Goal: Task Accomplishment & Management: Use online tool/utility

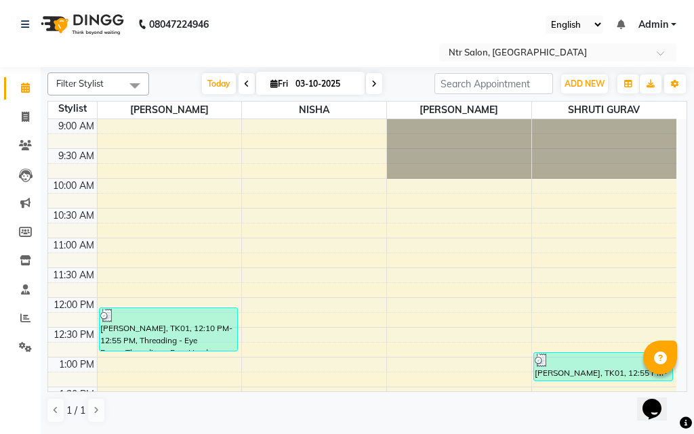
scroll to position [442, 0]
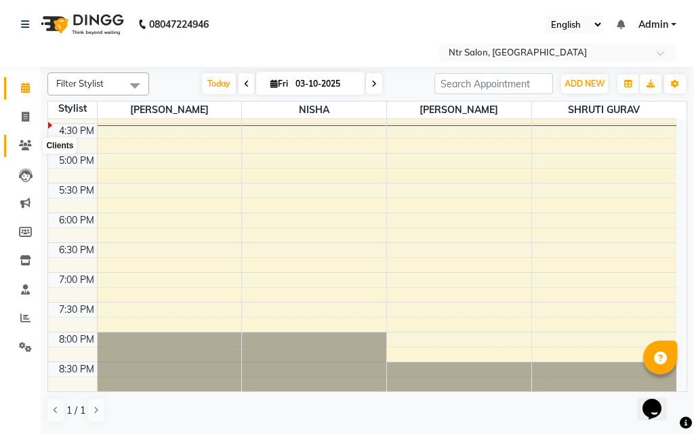
click at [28, 148] on icon at bounding box center [25, 145] width 13 height 10
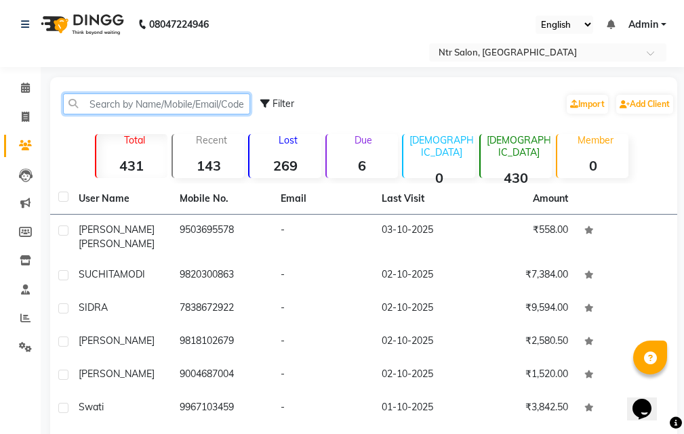
click at [140, 108] on input "text" at bounding box center [156, 103] width 187 height 21
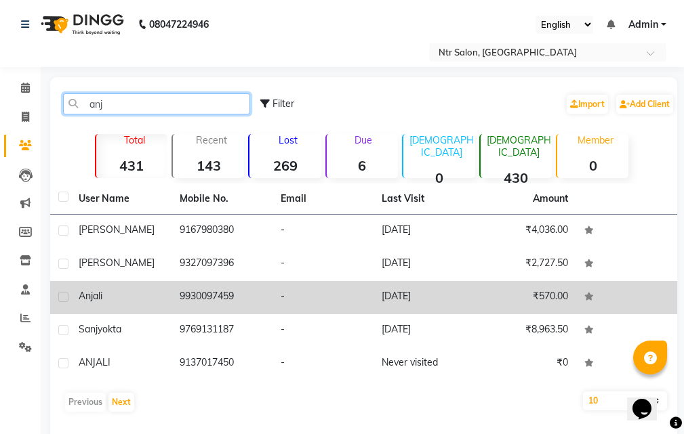
type input "anj"
click at [542, 293] on td "₹570.00" at bounding box center [525, 297] width 101 height 33
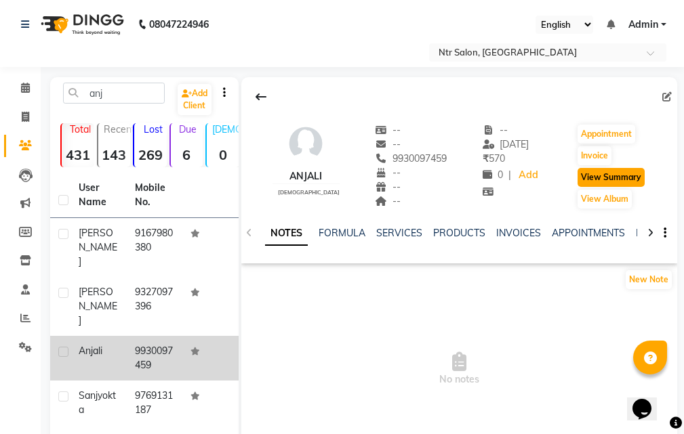
click at [615, 177] on button "View Summary" at bounding box center [610, 177] width 67 height 19
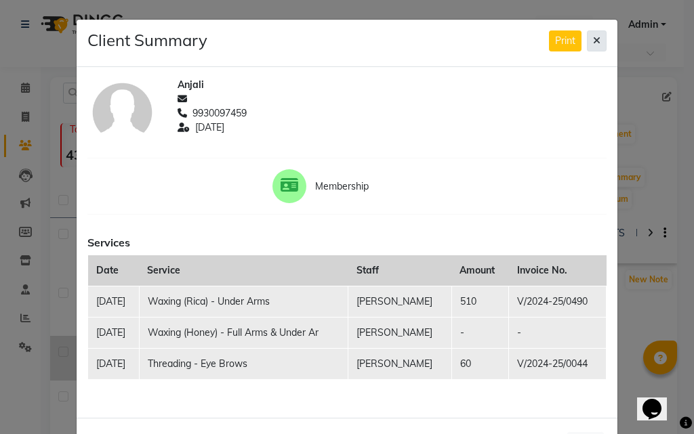
click at [593, 40] on icon at bounding box center [596, 40] width 7 height 9
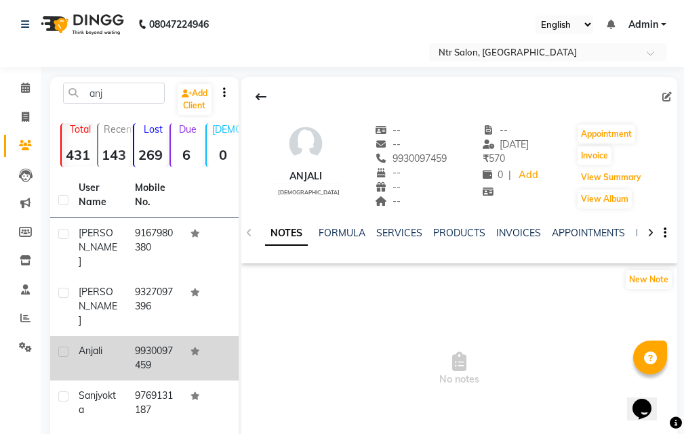
scroll to position [68, 0]
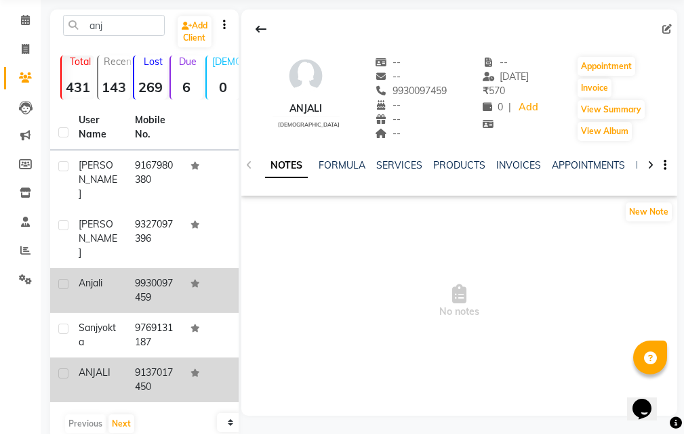
drag, startPoint x: 147, startPoint y: 347, endPoint x: 186, endPoint y: 320, distance: 47.2
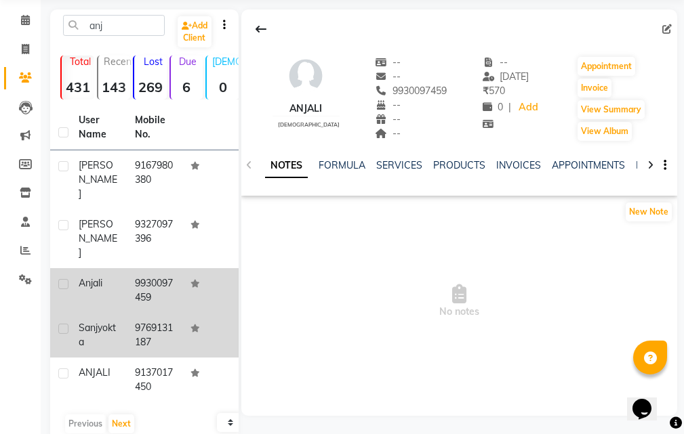
click at [147, 358] on td "9137017450" at bounding box center [155, 380] width 56 height 45
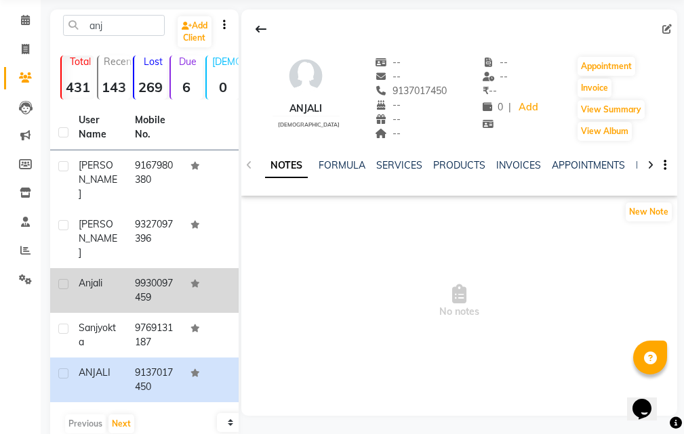
scroll to position [70, 0]
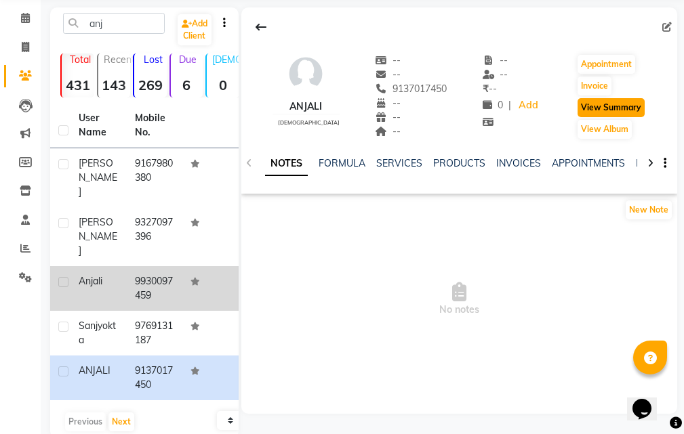
click at [591, 106] on button "View Summary" at bounding box center [610, 107] width 67 height 19
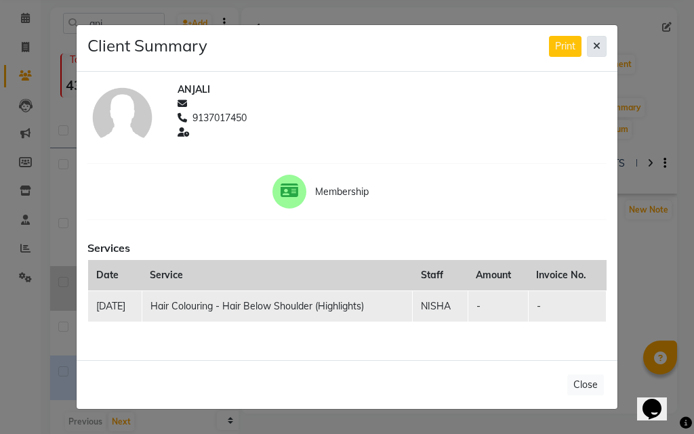
click at [596, 49] on icon at bounding box center [596, 45] width 7 height 9
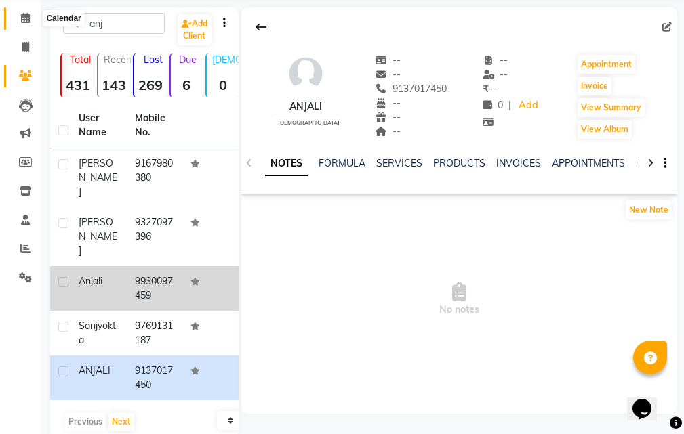
click at [26, 18] on icon at bounding box center [25, 18] width 9 height 10
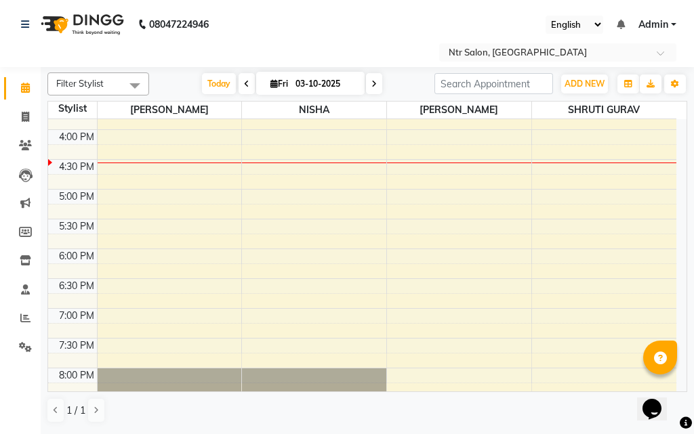
scroll to position [442, 0]
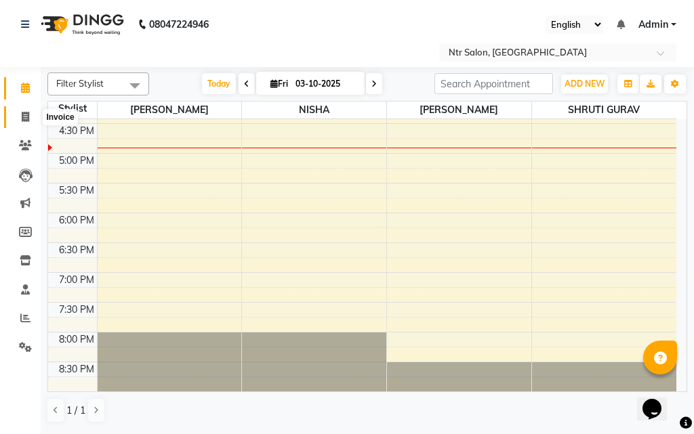
click at [24, 119] on icon at bounding box center [25, 117] width 7 height 10
select select "service"
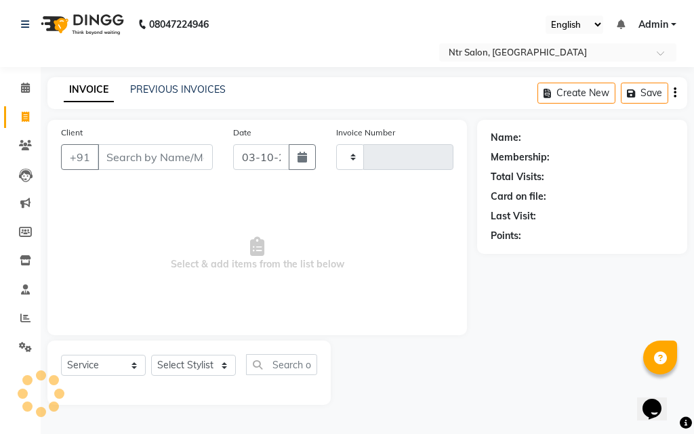
type input "0480"
select select "5173"
click at [28, 89] on icon at bounding box center [25, 88] width 9 height 10
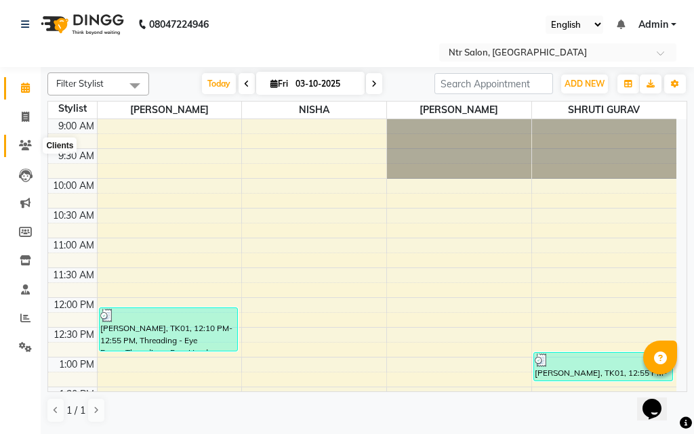
click at [34, 142] on span at bounding box center [26, 146] width 24 height 16
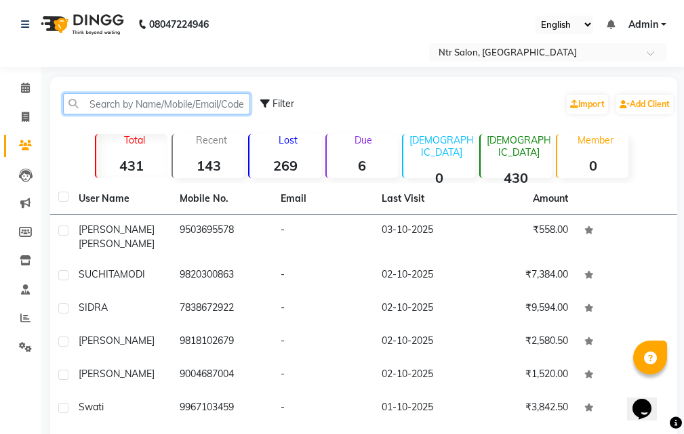
click at [129, 110] on input "text" at bounding box center [156, 103] width 187 height 21
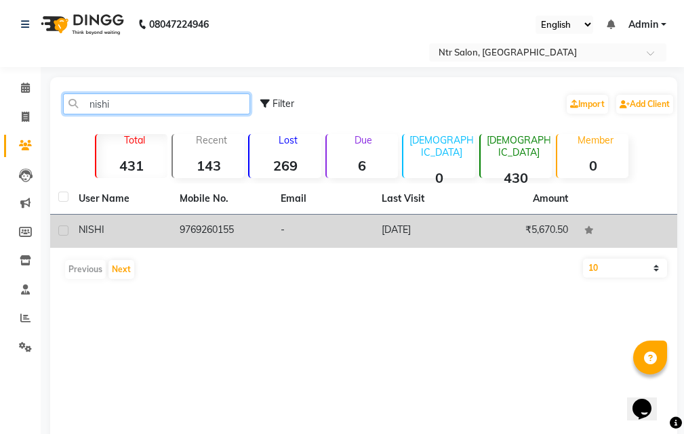
type input "nishi"
click at [224, 233] on td "9769260155" at bounding box center [221, 231] width 101 height 33
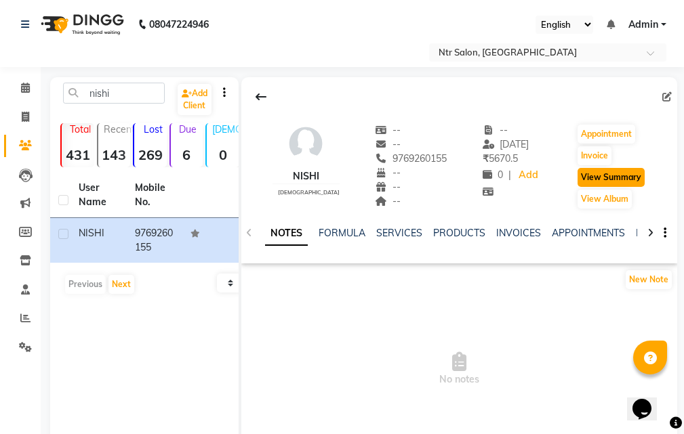
click at [594, 177] on button "View Summary" at bounding box center [610, 177] width 67 height 19
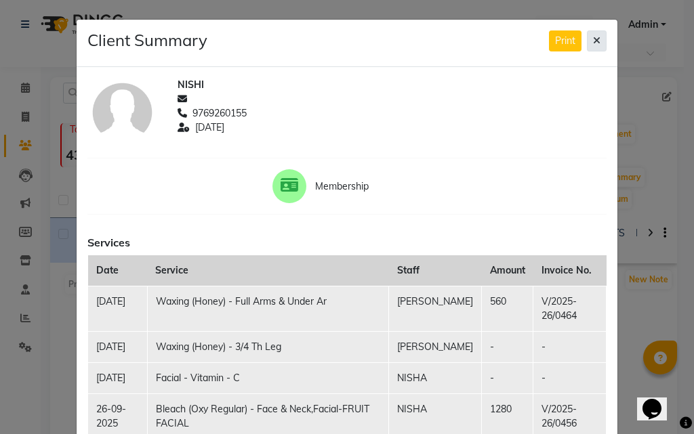
click at [593, 38] on icon at bounding box center [596, 40] width 7 height 9
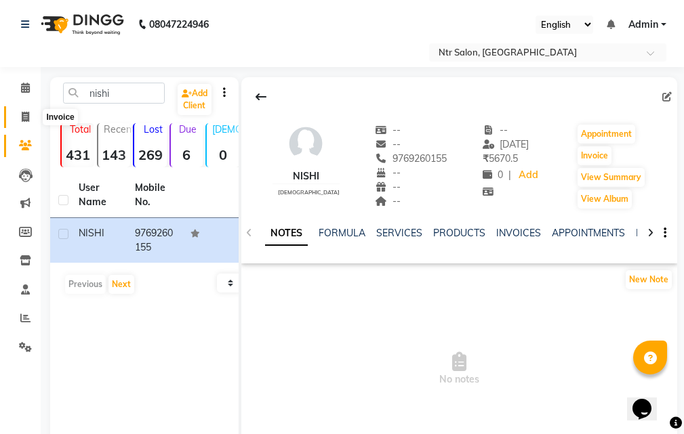
click at [30, 111] on span at bounding box center [26, 118] width 24 height 16
select select "5173"
select select "service"
